Goal: Manage account settings

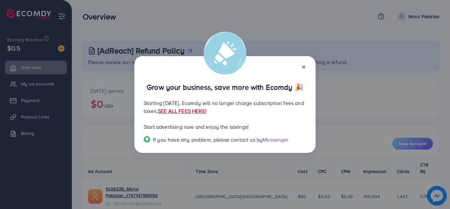
click at [207, 110] on link "SEE ALL FEES HERE!" at bounding box center [182, 110] width 49 height 7
click at [304, 67] on line at bounding box center [304, 67] width 3 height 3
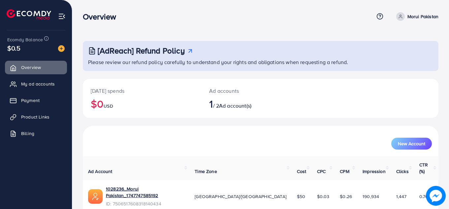
click at [285, 13] on div "Overview" at bounding box center [228, 17] width 291 height 10
click at [404, 15] on span at bounding box center [400, 16] width 9 height 9
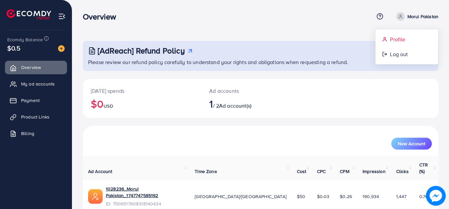
click at [396, 39] on span "Profile" at bounding box center [397, 39] width 15 height 8
select select "********"
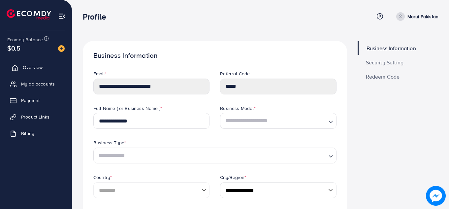
click at [23, 68] on span "Overview" at bounding box center [33, 67] width 20 height 7
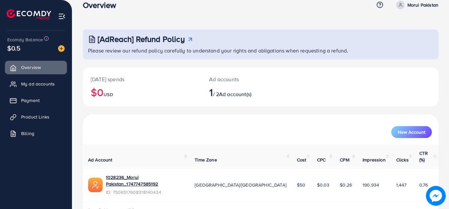
scroll to position [18, 0]
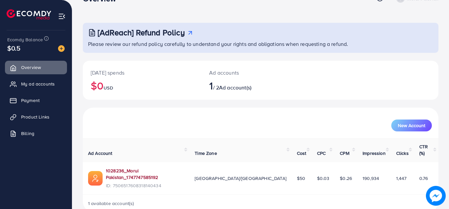
click at [160, 167] on link "1028236_Morui Pakistan_1747747585192" at bounding box center [145, 174] width 78 height 14
click at [125, 167] on link "1028236_Morui Pakistan_1747747585192" at bounding box center [145, 174] width 78 height 14
